Goal: Task Accomplishment & Management: Use online tool/utility

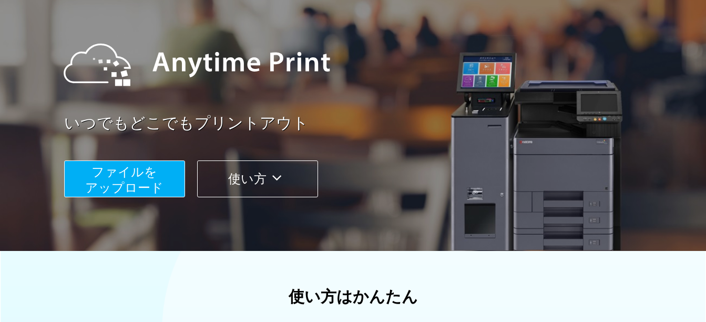
scroll to position [53, 0]
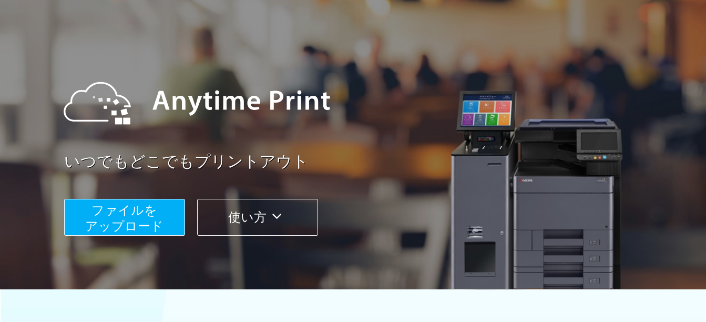
click at [127, 220] on span "ファイルを ​​アップロード" at bounding box center [124, 218] width 78 height 30
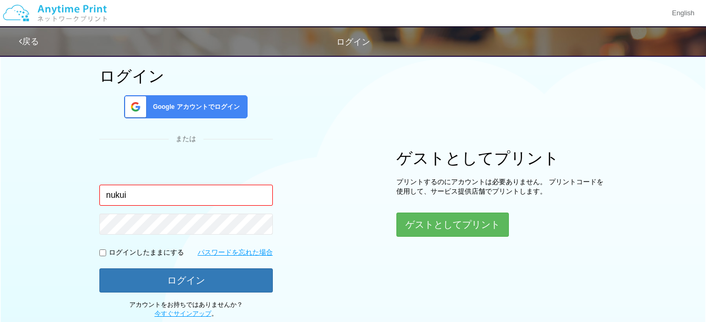
type input "[EMAIL_ADDRESS][DATE][DOMAIN_NAME]"
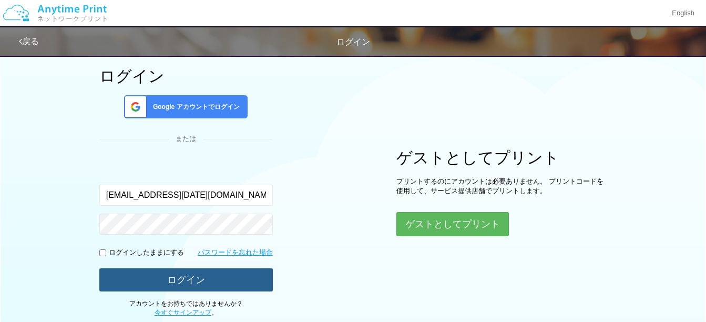
click at [173, 281] on button "ログイン" at bounding box center [185, 279] width 173 height 23
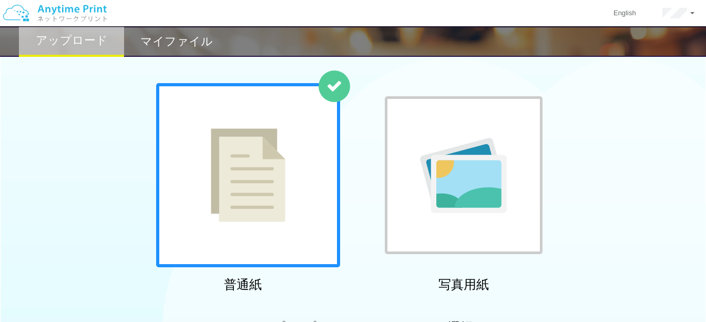
scroll to position [53, 0]
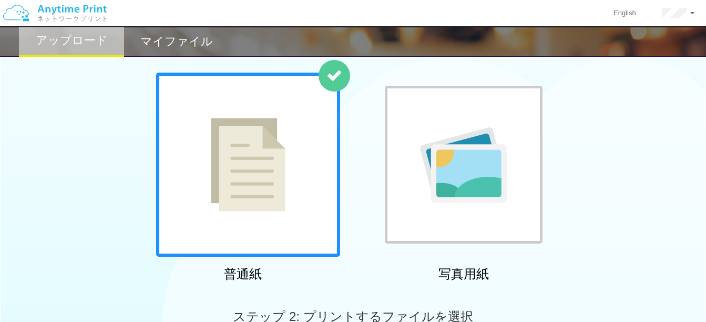
click at [242, 134] on img at bounding box center [248, 165] width 75 height 94
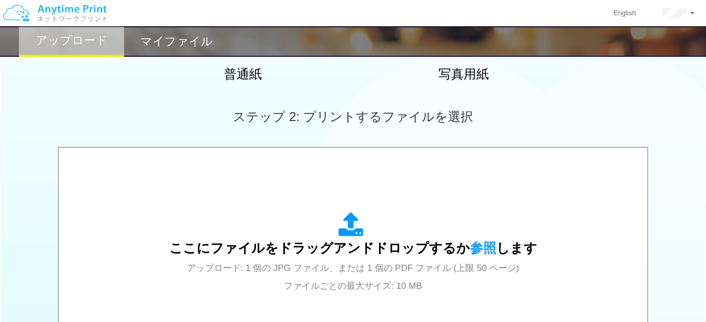
scroll to position [263, 0]
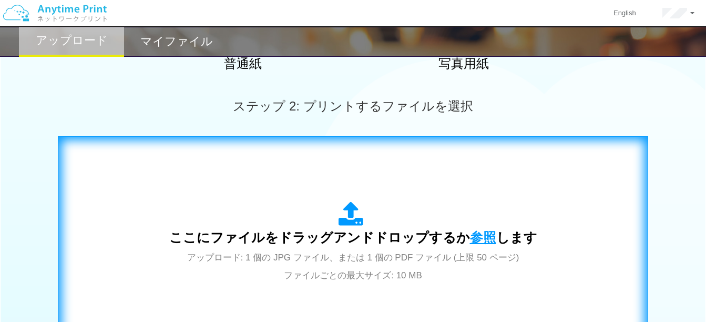
click at [473, 239] on span "参照" at bounding box center [483, 237] width 26 height 15
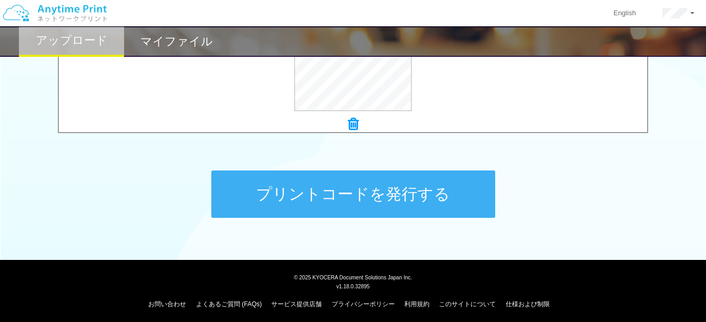
scroll to position [478, 0]
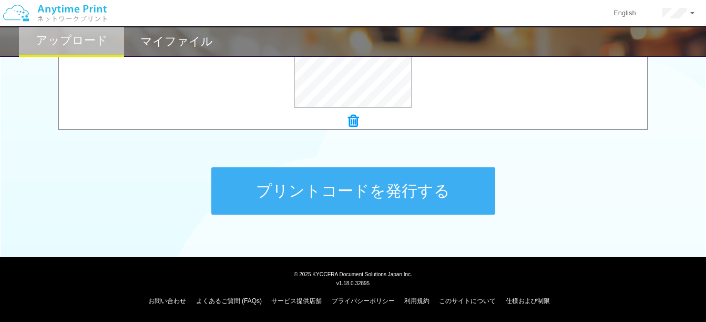
click at [336, 189] on button "プリントコードを発行する" at bounding box center [353, 190] width 284 height 47
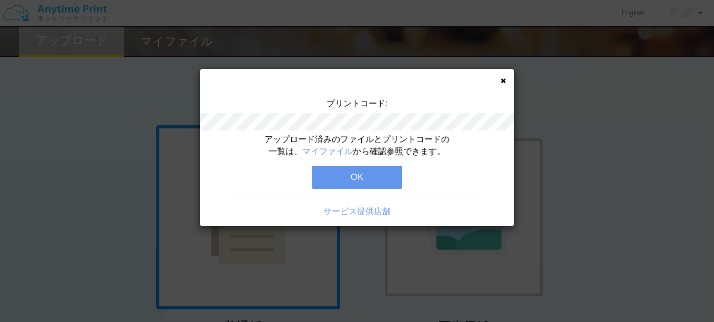
click at [355, 186] on button "OK" at bounding box center [357, 177] width 90 height 23
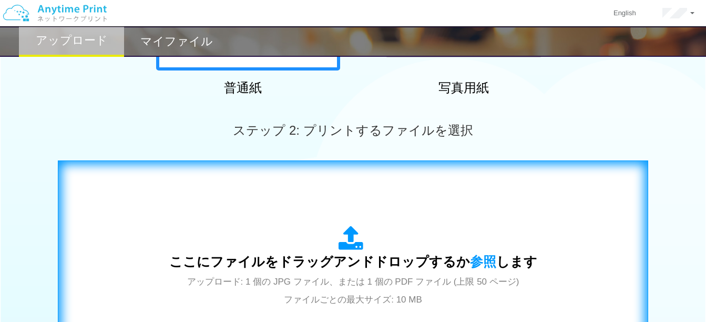
scroll to position [263, 0]
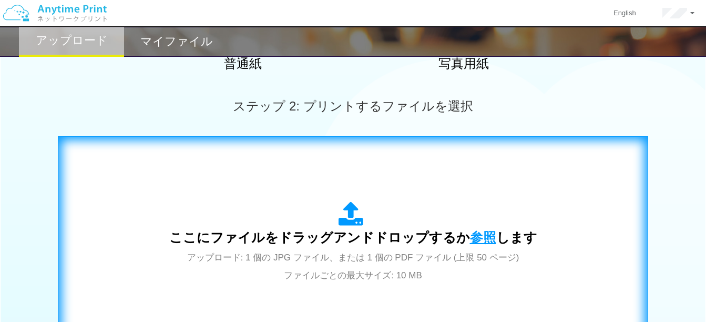
click at [475, 235] on span "参照" at bounding box center [483, 237] width 26 height 15
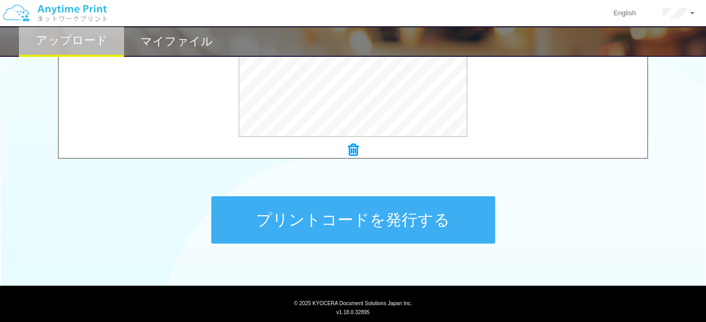
scroll to position [473, 0]
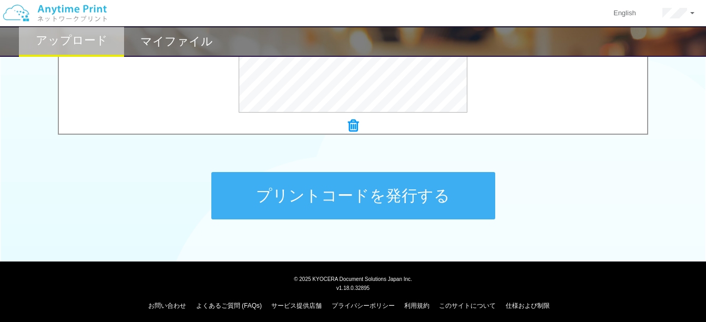
click at [329, 188] on button "プリントコードを発行する" at bounding box center [353, 195] width 284 height 47
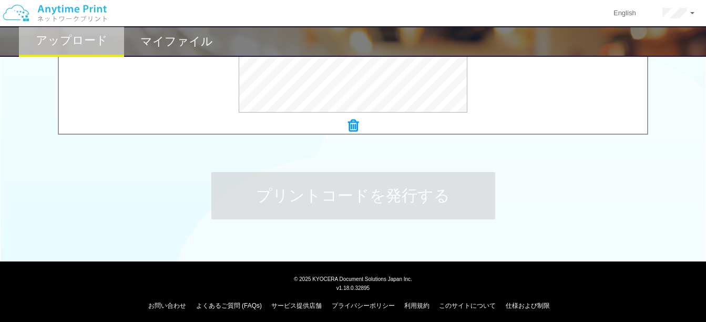
scroll to position [0, 0]
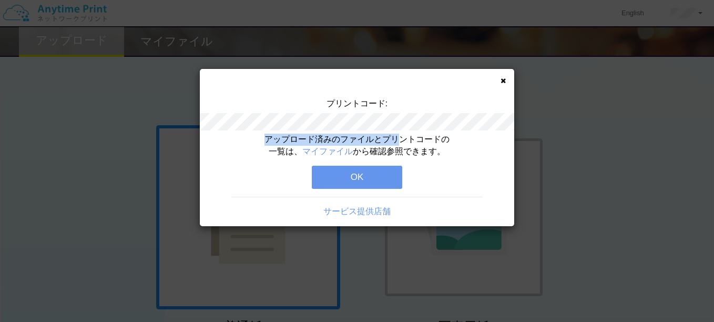
click at [403, 137] on div "プリントコード: アップロード済みのファイルとプリントコードの一覧は、 マイファイル から確認参照できます。 OK サービス提供店舗" at bounding box center [357, 147] width 314 height 157
click at [434, 190] on div "アップロード済みのファイルとプリントコードの一覧は、 マイファイル から確認参照できます。 OK サービス提供店舗" at bounding box center [357, 180] width 314 height 93
click at [500, 82] on div "プリントコード: アップロード済みのファイルとプリントコードの一覧は、 マイファイル から確認参照できます。 OK サービス提供店舗" at bounding box center [357, 147] width 314 height 157
click at [504, 81] on icon at bounding box center [502, 80] width 5 height 7
